Goal: Information Seeking & Learning: Check status

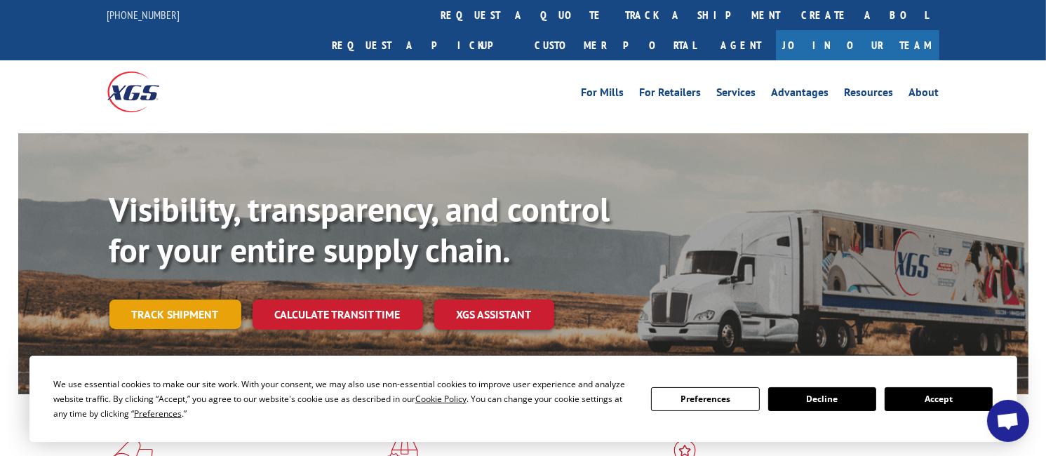
click at [194, 299] on link "Track shipment" at bounding box center [175, 313] width 132 height 29
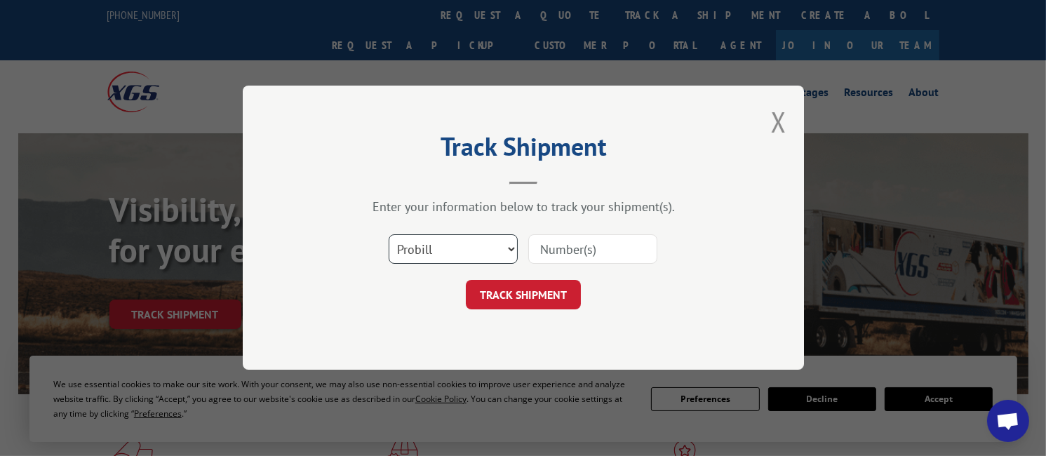
click at [443, 250] on select "Select category... Probill BOL PO" at bounding box center [453, 249] width 129 height 29
click at [389, 235] on select "Select category... Probill BOL PO" at bounding box center [453, 249] width 129 height 29
click at [449, 246] on select "Select category... Probill BOL PO" at bounding box center [453, 249] width 129 height 29
select select "po"
click at [389, 235] on select "Select category... Probill BOL PO" at bounding box center [453, 249] width 129 height 29
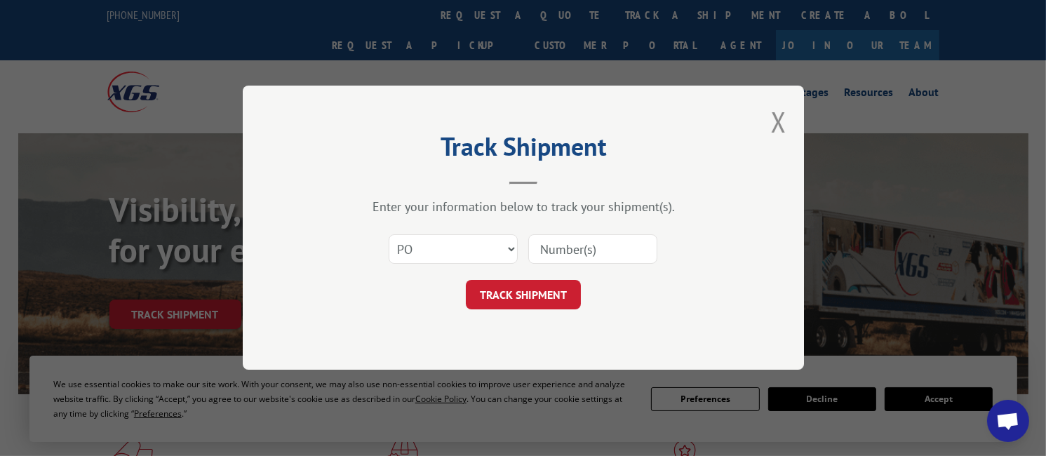
click at [558, 248] on input at bounding box center [592, 249] width 129 height 29
type input "825183"
click button "TRACK SHIPMENT" at bounding box center [523, 295] width 115 height 29
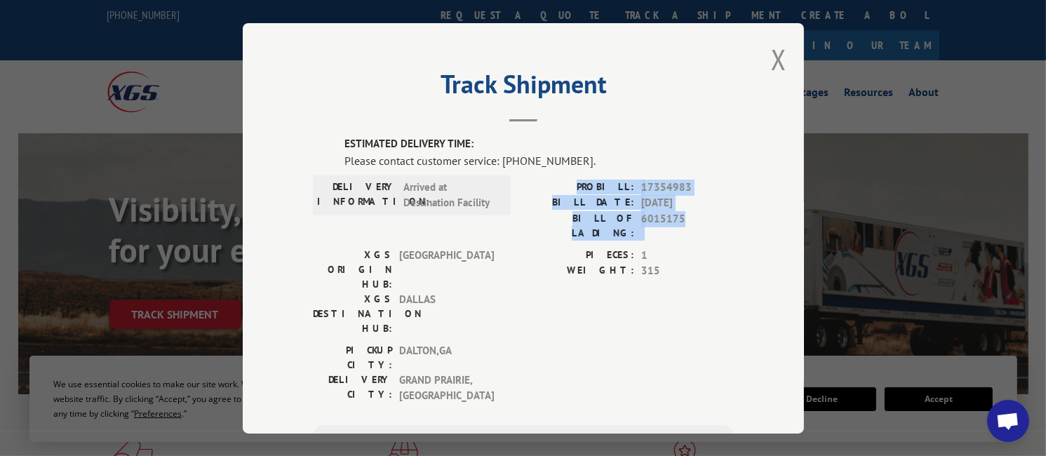
drag, startPoint x: 682, startPoint y: 213, endPoint x: 584, endPoint y: 184, distance: 101.4
click at [584, 184] on div "PROBILL: 17354983 BILL DATE: [DATE] BILL OF LADING: 6015175" at bounding box center [628, 209] width 210 height 61
copy div "PROBILL: 17354983 BILL DATE: [DATE] BILL OF LADING: 6015175"
click at [771, 53] on button "Close modal" at bounding box center [778, 59] width 15 height 37
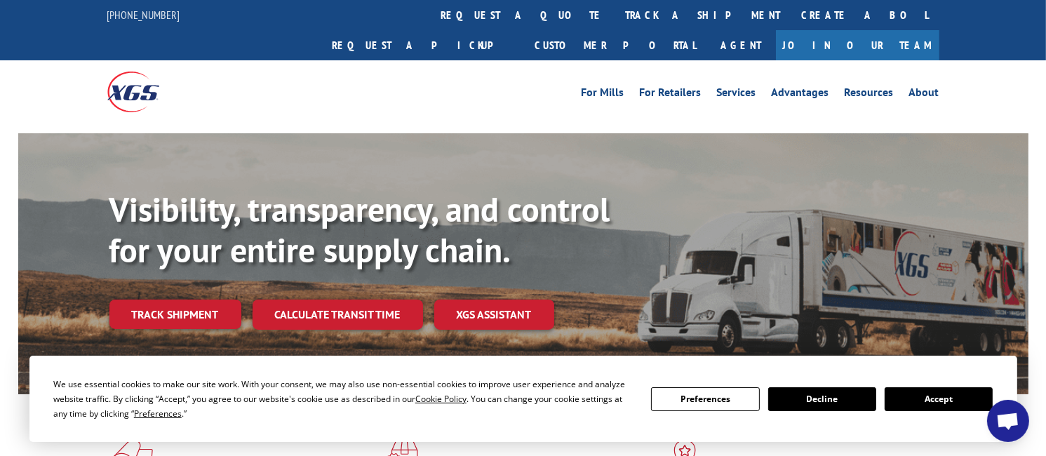
click at [217, 65] on div at bounding box center [211, 91] width 208 height 62
